Goal: Task Accomplishment & Management: Complete application form

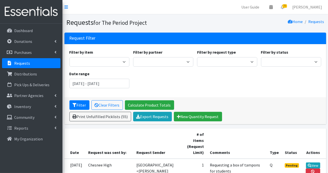
scroll to position [75, 0]
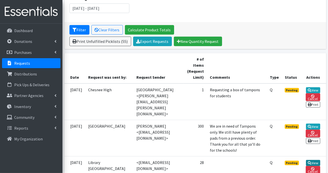
click at [315, 162] on link "View" at bounding box center [313, 163] width 14 height 6
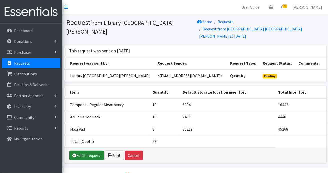
click at [89, 155] on link "Fulfill request" at bounding box center [87, 155] width 35 height 10
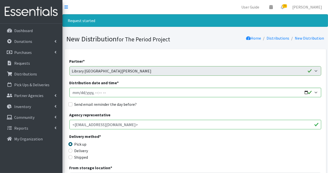
click at [83, 151] on label "Delivery" at bounding box center [82, 150] width 14 height 6
click at [73, 151] on input "Delivery" at bounding box center [71, 150] width 4 height 4
radio input "true"
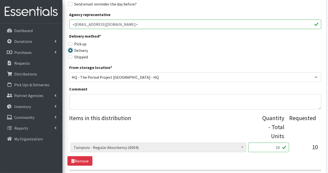
scroll to position [175, 0]
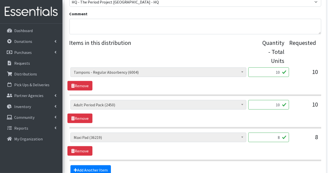
click at [283, 72] on input "10" at bounding box center [269, 72] width 41 height 10
type input "1"
click at [283, 137] on input "8" at bounding box center [269, 137] width 41 height 10
type input "180"
click at [281, 105] on input "10" at bounding box center [269, 105] width 41 height 10
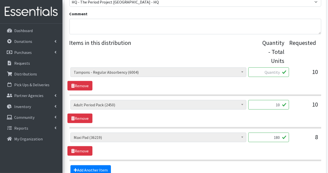
type input "1"
type input "20"
click at [281, 70] on input "text" at bounding box center [269, 72] width 41 height 10
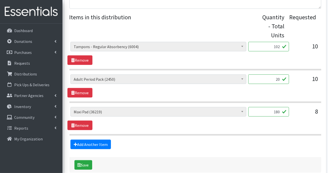
scroll to position [227, 0]
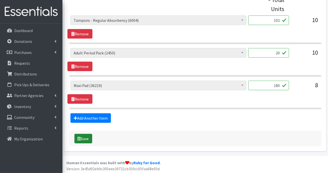
type input "102"
click at [88, 136] on button "Save" at bounding box center [84, 139] width 18 height 10
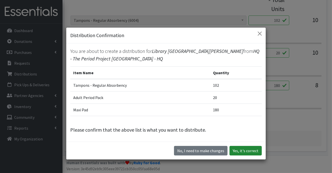
click at [246, 151] on button "Yes, it's correct" at bounding box center [246, 151] width 32 height 10
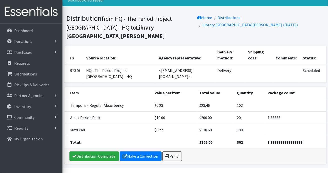
scroll to position [33, 0]
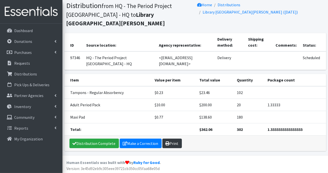
click at [172, 142] on link "Print" at bounding box center [173, 143] width 20 height 10
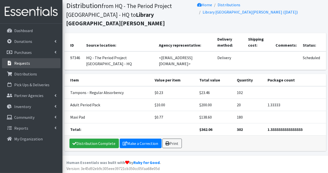
click at [26, 63] on p "Requests" at bounding box center [22, 63] width 16 height 5
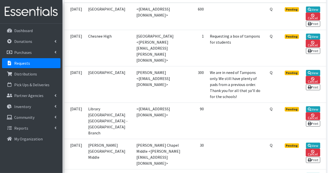
scroll to position [175, 0]
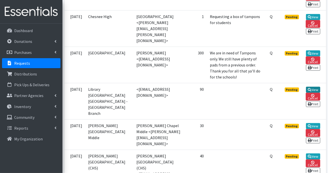
click at [314, 90] on link "View" at bounding box center [313, 90] width 14 height 6
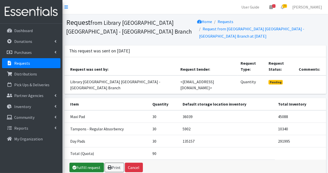
click at [92, 162] on link "Fulfill request" at bounding box center [87, 167] width 35 height 10
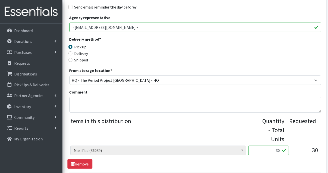
scroll to position [125, 0]
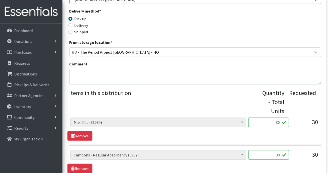
click at [281, 122] on input "30" at bounding box center [269, 122] width 41 height 10
type input "3"
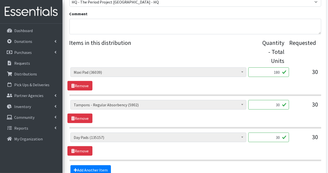
type input "180"
click at [282, 136] on input "30" at bounding box center [269, 137] width 41 height 10
click at [281, 105] on input "30" at bounding box center [269, 105] width 41 height 10
type input "3"
type input "84"
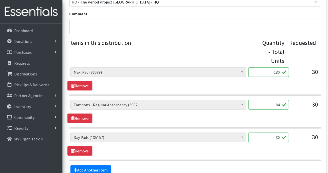
click at [281, 136] on input "30" at bounding box center [269, 137] width 41 height 10
type input "3"
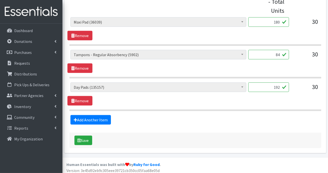
scroll to position [227, 0]
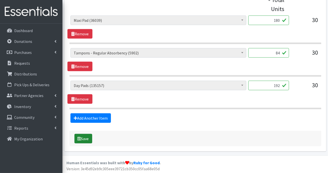
type input "192"
click at [87, 136] on button "Save" at bounding box center [84, 139] width 18 height 10
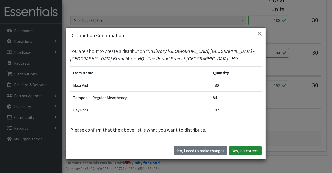
click at [241, 148] on button "Yes, it's correct" at bounding box center [246, 151] width 32 height 10
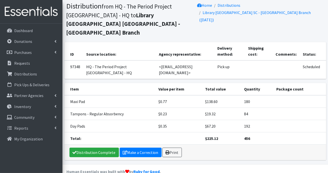
scroll to position [33, 0]
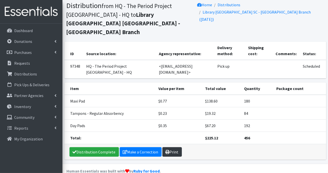
click at [173, 147] on link "Print" at bounding box center [173, 152] width 20 height 10
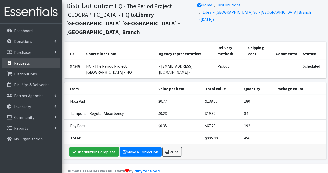
click at [25, 63] on p "Requests" at bounding box center [22, 63] width 16 height 5
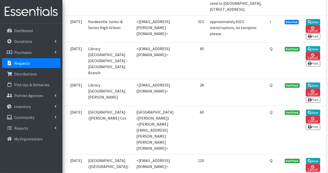
scroll to position [951, 0]
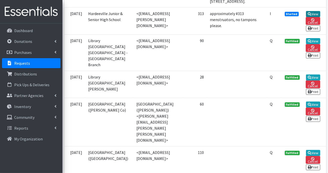
click at [315, 17] on link "View" at bounding box center [313, 14] width 14 height 6
